Goal: Information Seeking & Learning: Learn about a topic

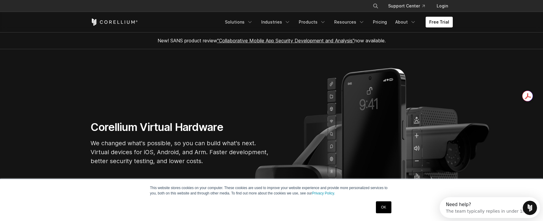
click at [382, 206] on link "OK" at bounding box center [383, 207] width 15 height 12
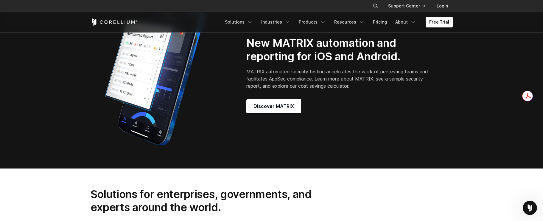
scroll to position [495, 0]
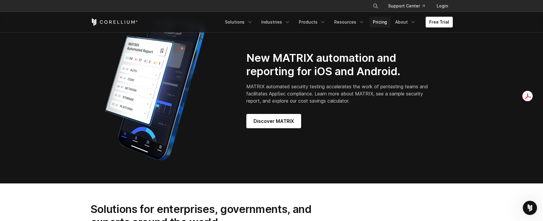
click at [380, 22] on link "Pricing" at bounding box center [379, 22] width 21 height 11
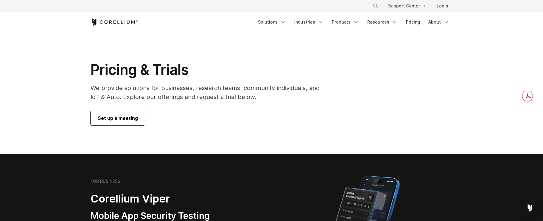
click at [114, 24] on icon "Corellium Home" at bounding box center [114, 21] width 47 height 7
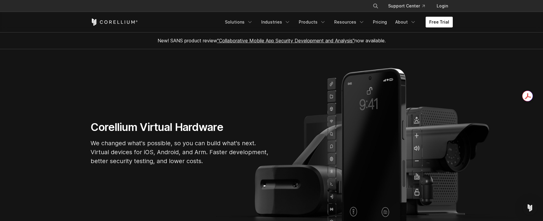
click at [444, 21] on link "Free Trial" at bounding box center [439, 22] width 27 height 11
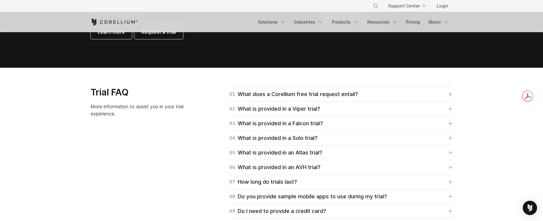
scroll to position [810, 0]
click at [367, 95] on link "01 What does a Corellium free trial request entail?" at bounding box center [340, 94] width 223 height 8
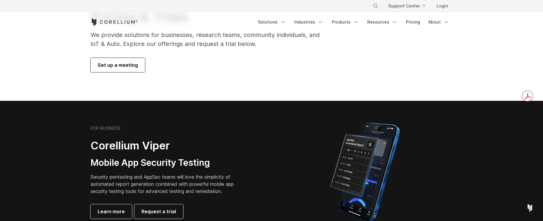
scroll to position [0, 0]
